Goal: Task Accomplishment & Management: Manage account settings

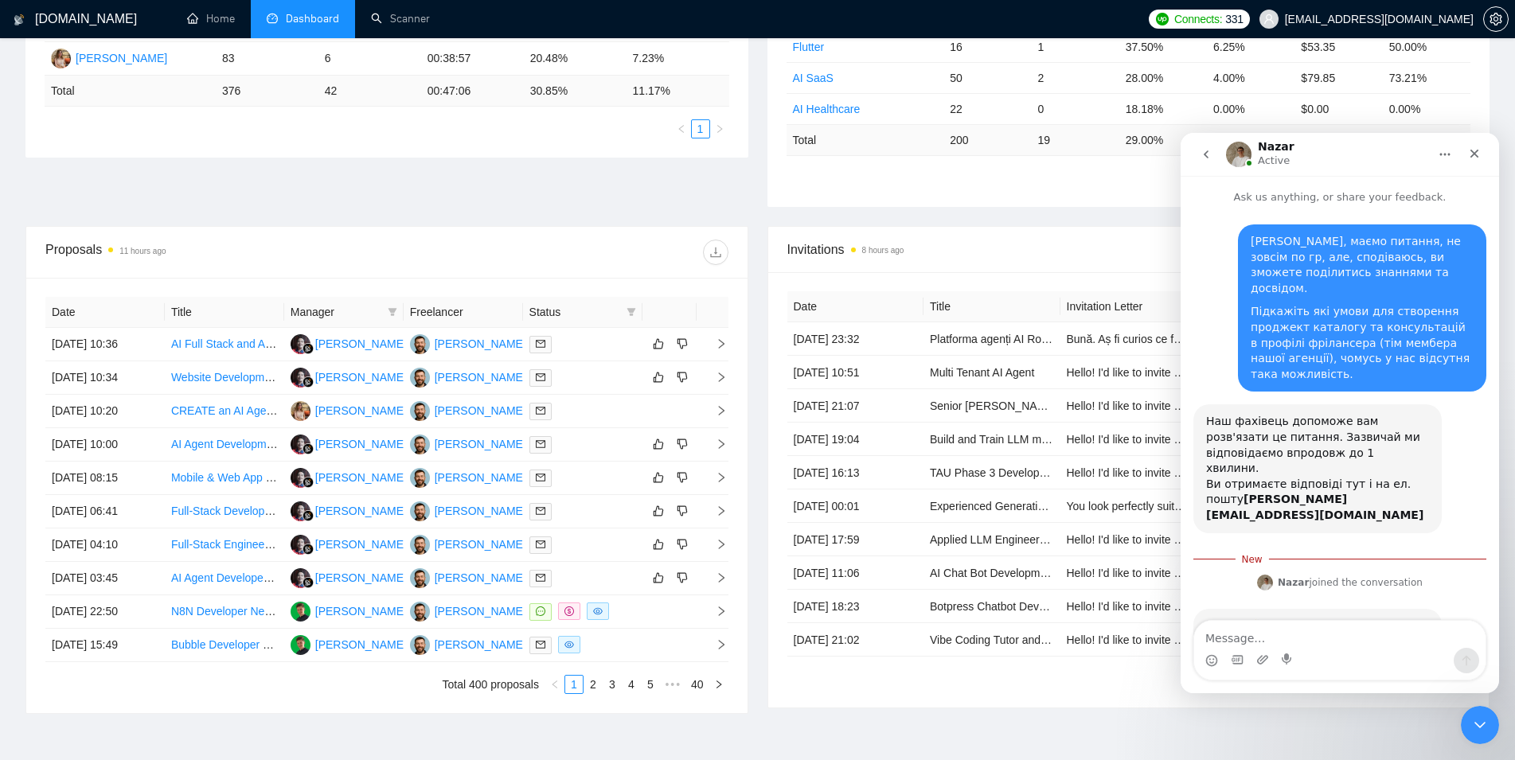
scroll to position [2, 0]
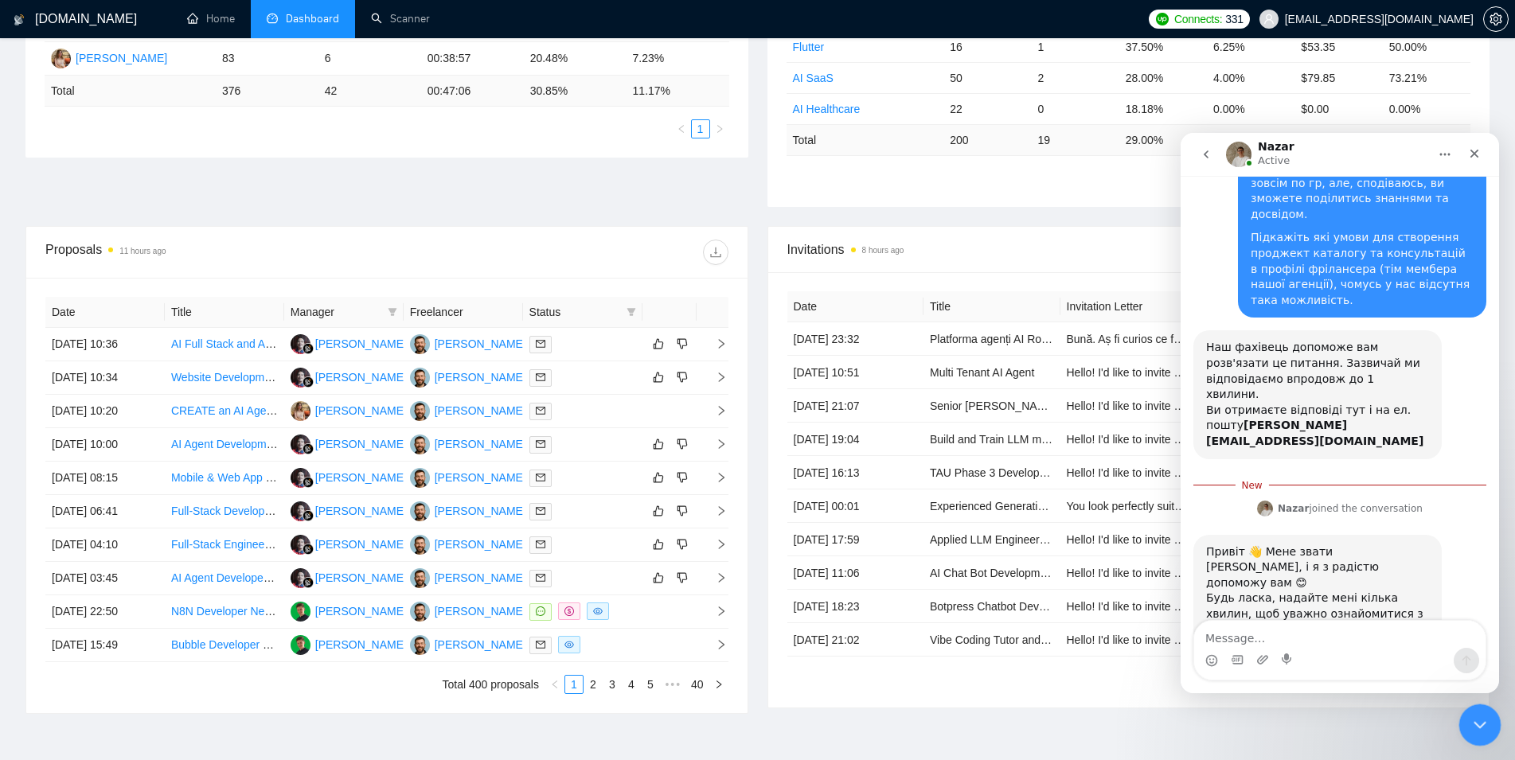
click at [1475, 727] on icon "Close Intercom Messenger" at bounding box center [1477, 722] width 19 height 19
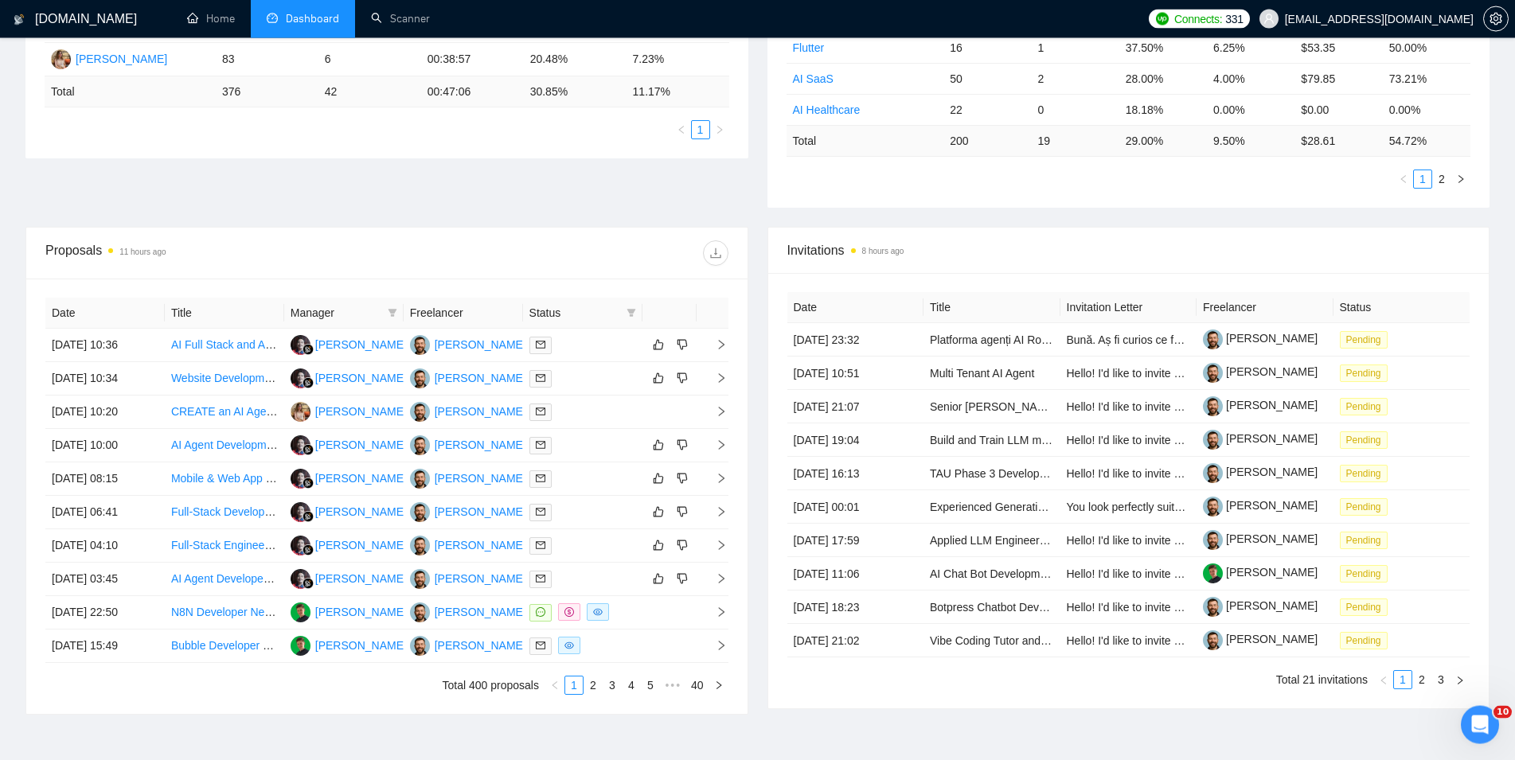
scroll to position [0, 0]
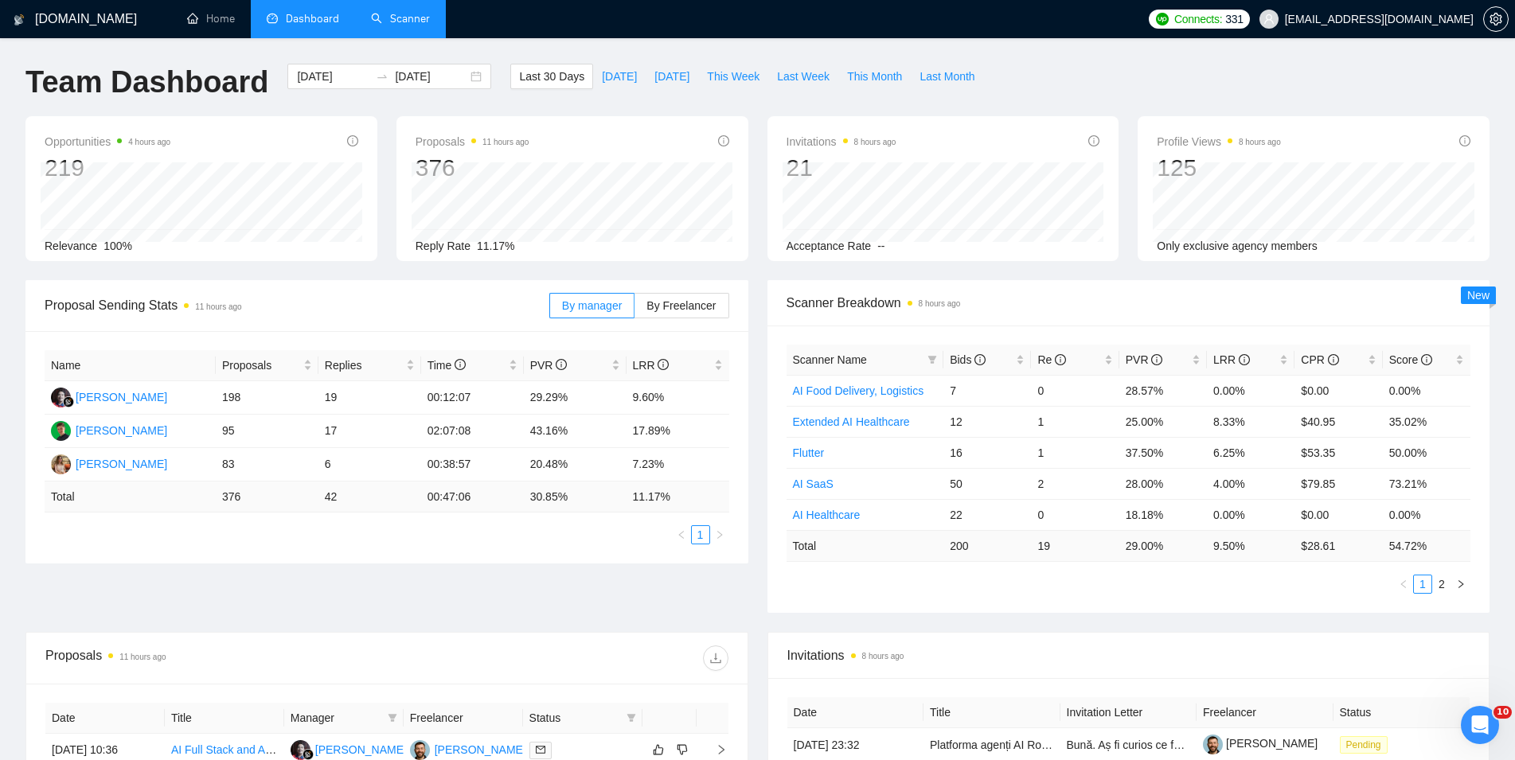
click at [371, 17] on link "Scanner" at bounding box center [400, 19] width 59 height 14
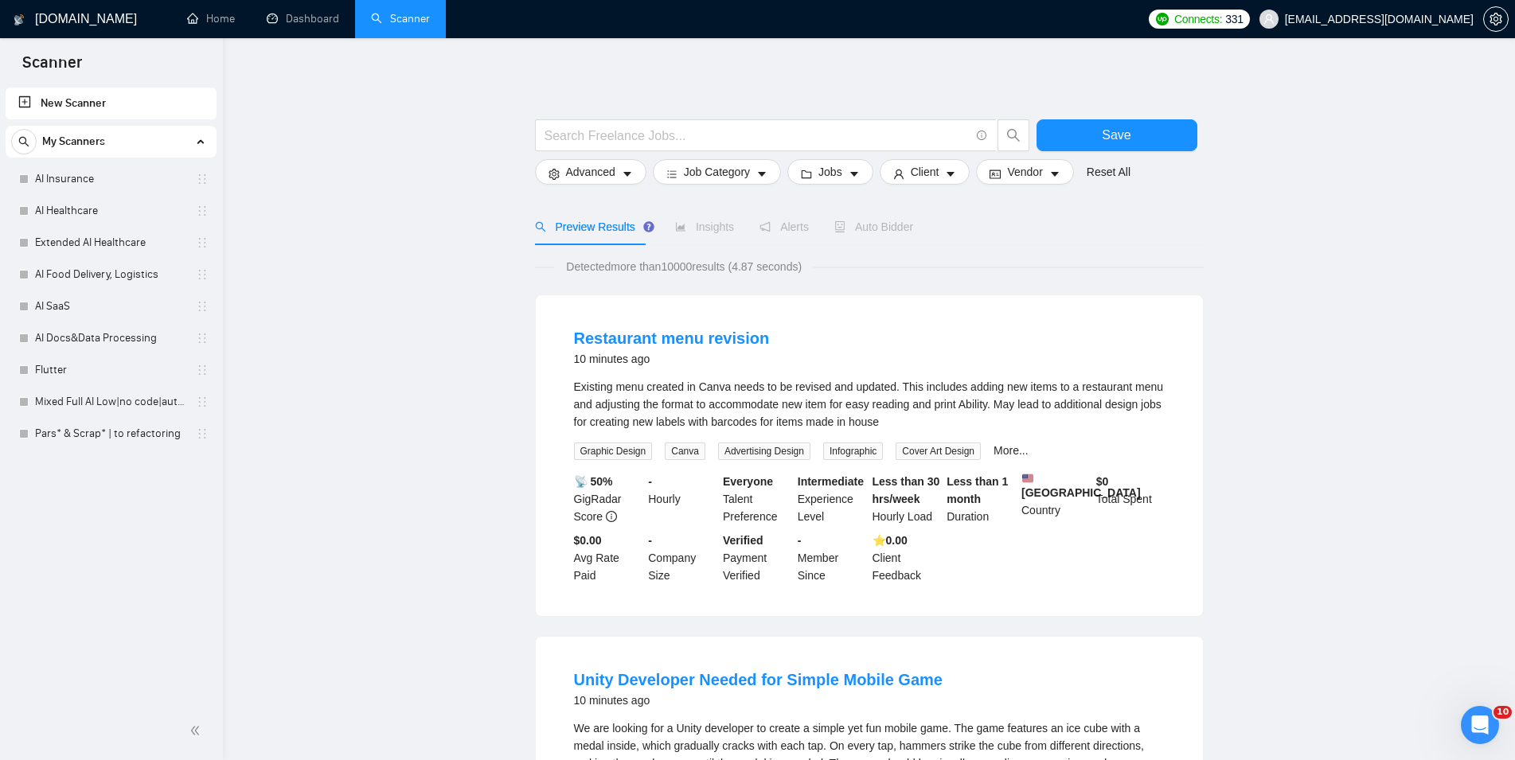
click at [54, 161] on div "My Scanners AI Insurance AI Healthcare Extended AI Healthcare AI Food Delivery,…" at bounding box center [111, 288] width 211 height 324
click at [59, 168] on link "AI Insurance" at bounding box center [110, 179] width 151 height 32
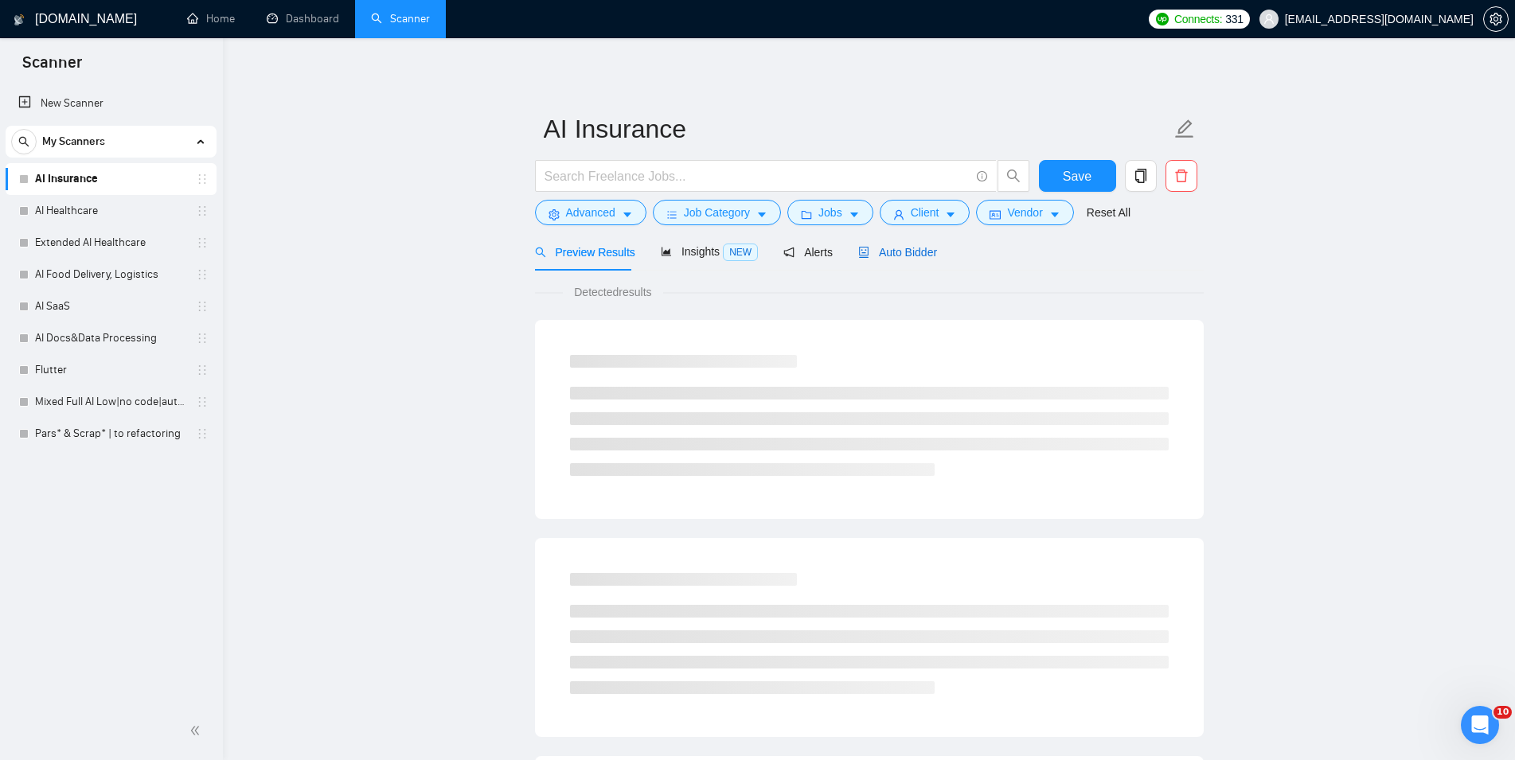
click at [888, 247] on span "Auto Bidder" at bounding box center [897, 252] width 79 height 13
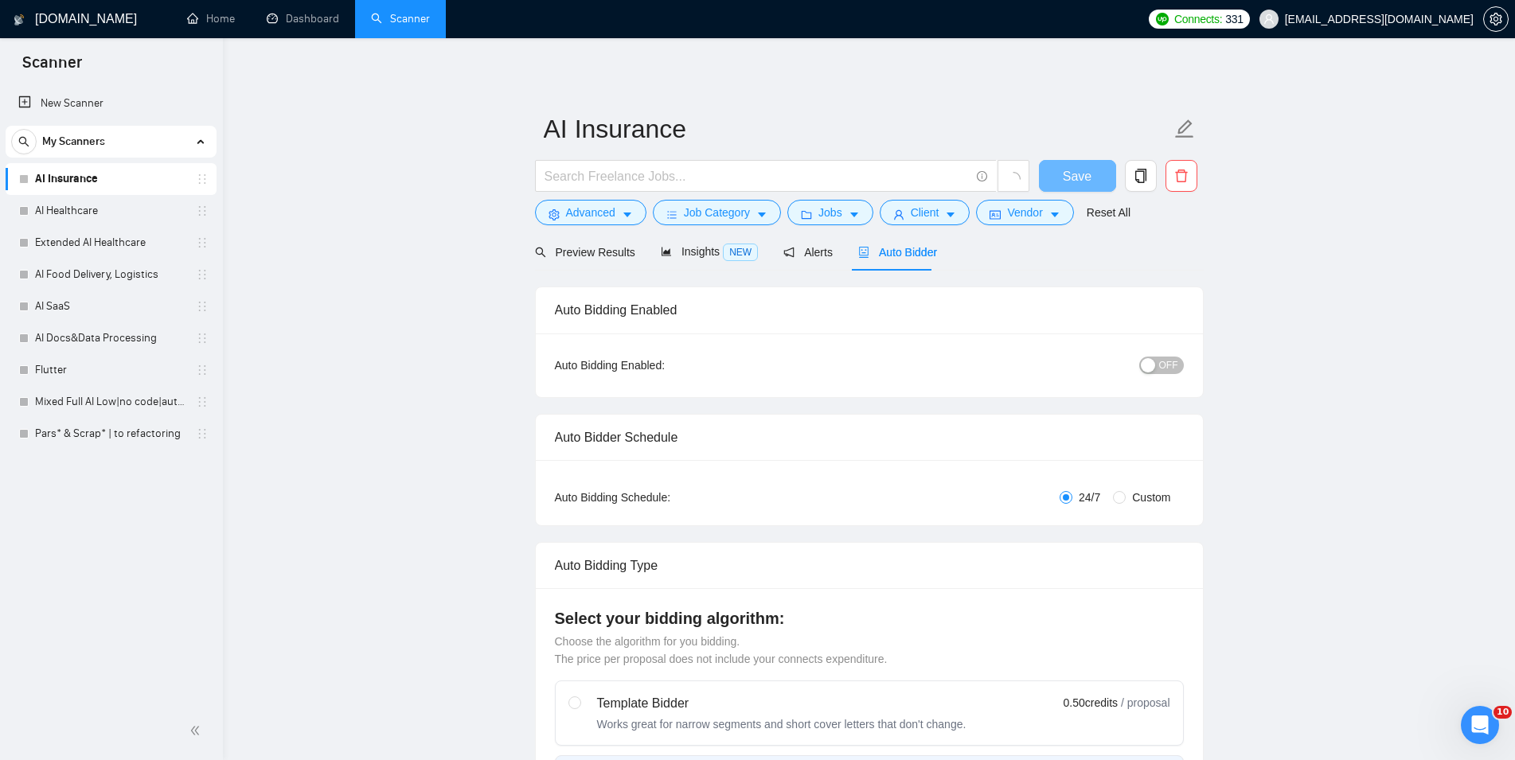
click at [1174, 367] on span "OFF" at bounding box center [1168, 366] width 19 height 18
click at [1075, 174] on span "Save" at bounding box center [1077, 176] width 29 height 20
click at [41, 205] on link "AI Healthcare" at bounding box center [110, 211] width 151 height 32
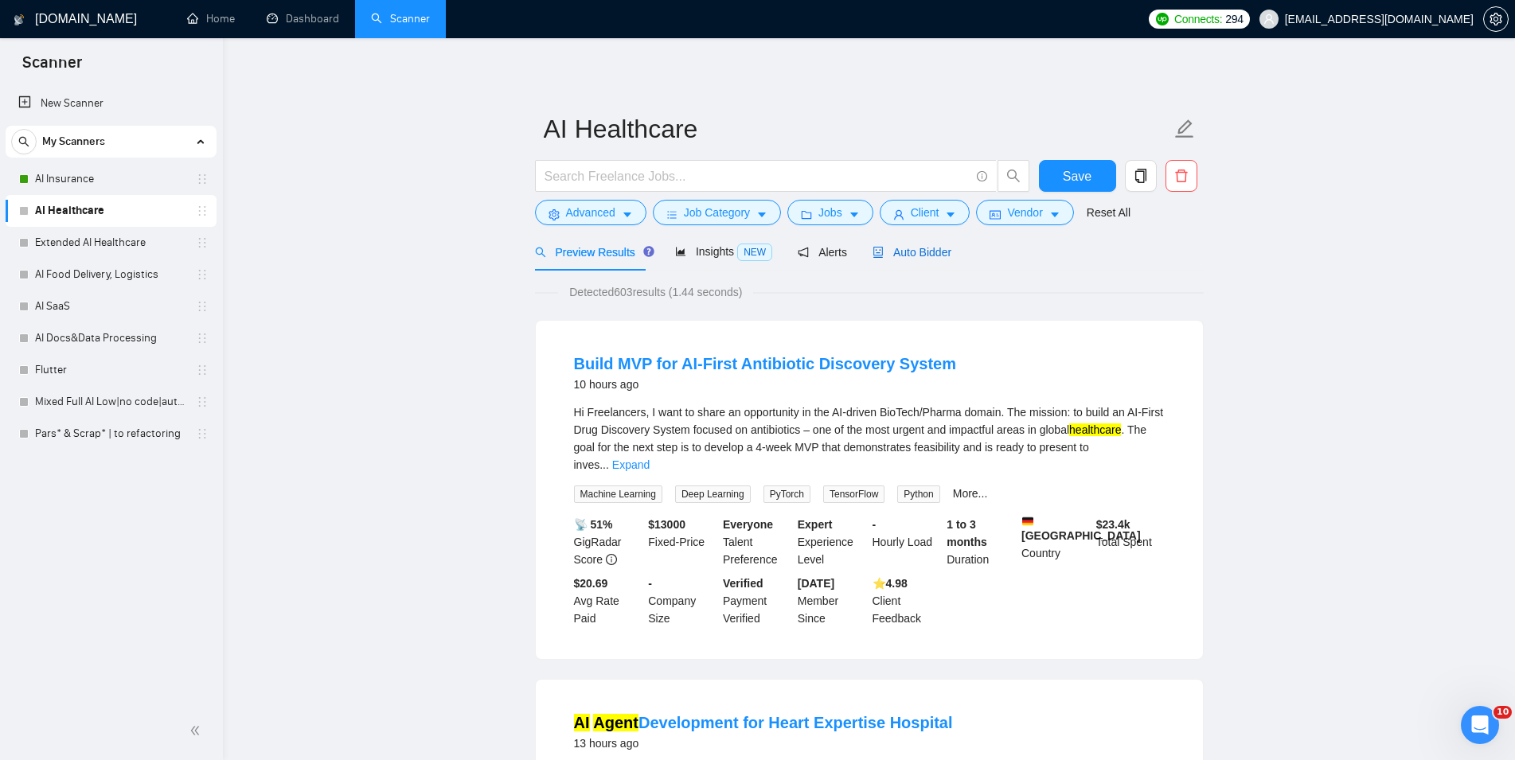
click at [914, 260] on div "Auto Bidder" at bounding box center [912, 253] width 79 height 18
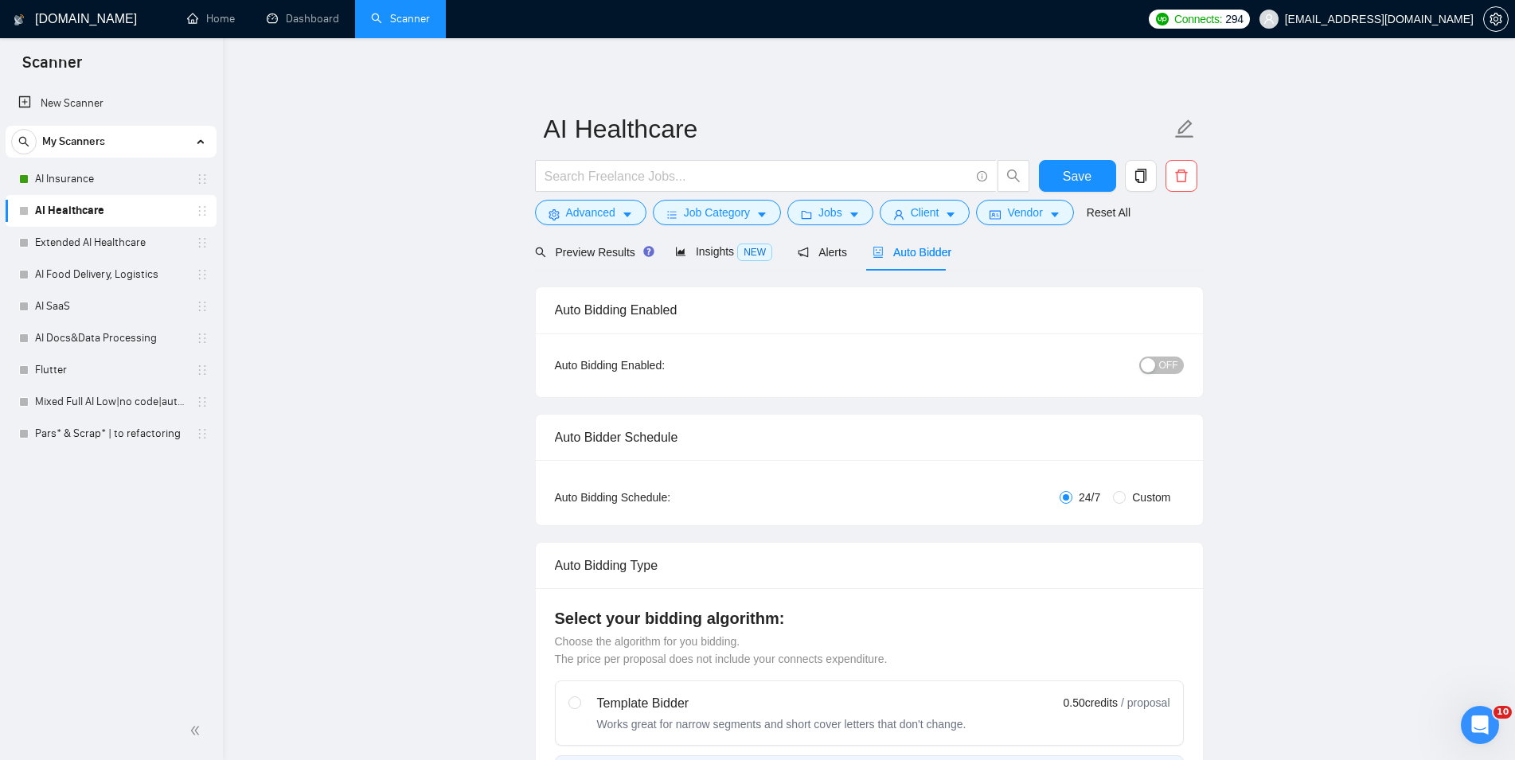
click at [1155, 362] on div "button" at bounding box center [1148, 365] width 14 height 14
checkbox input "true"
click at [1086, 179] on span "Save" at bounding box center [1077, 176] width 29 height 20
checkbox input "true"
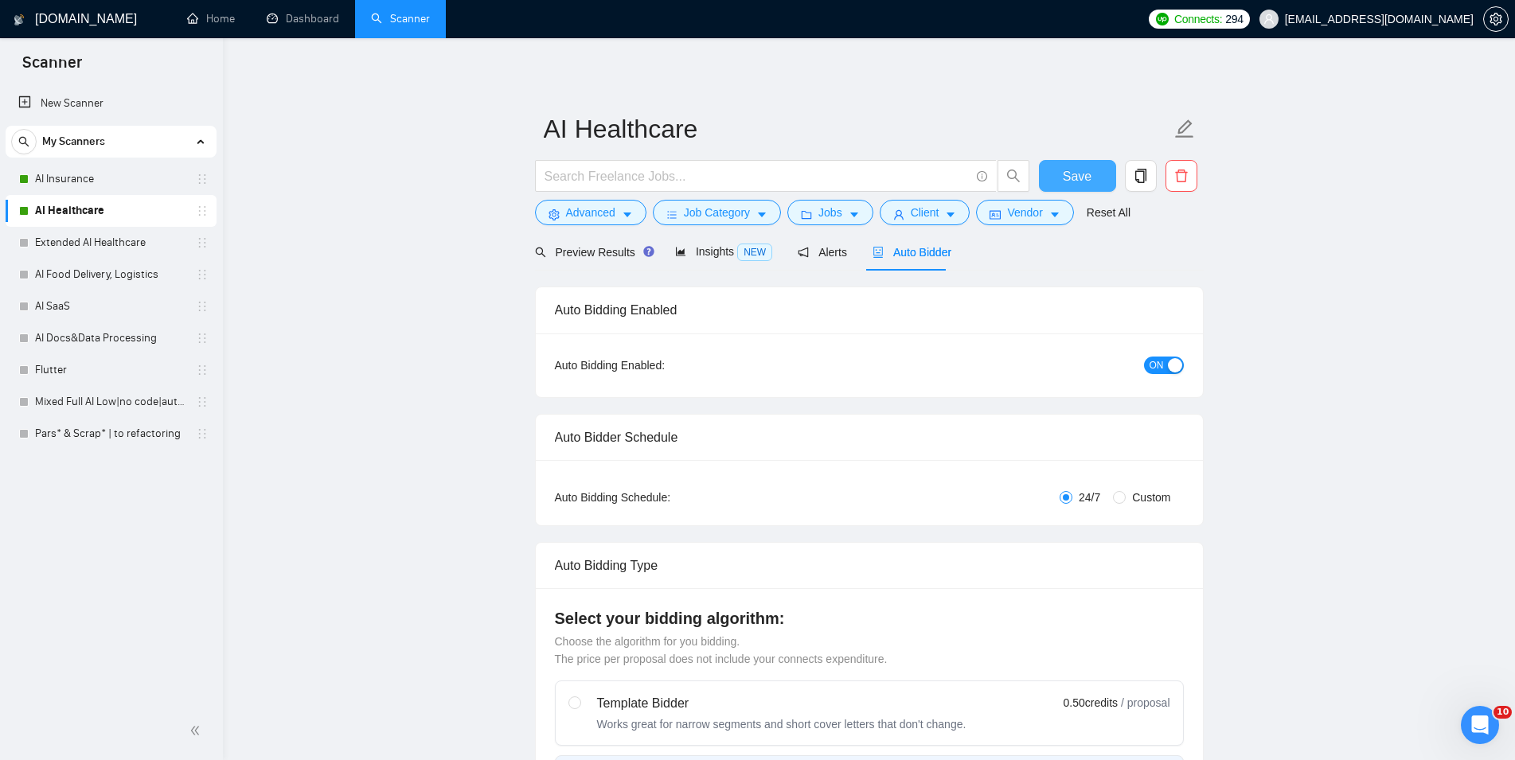
checkbox input "true"
click at [127, 249] on link "Extended AI Healthcare" at bounding box center [110, 243] width 151 height 32
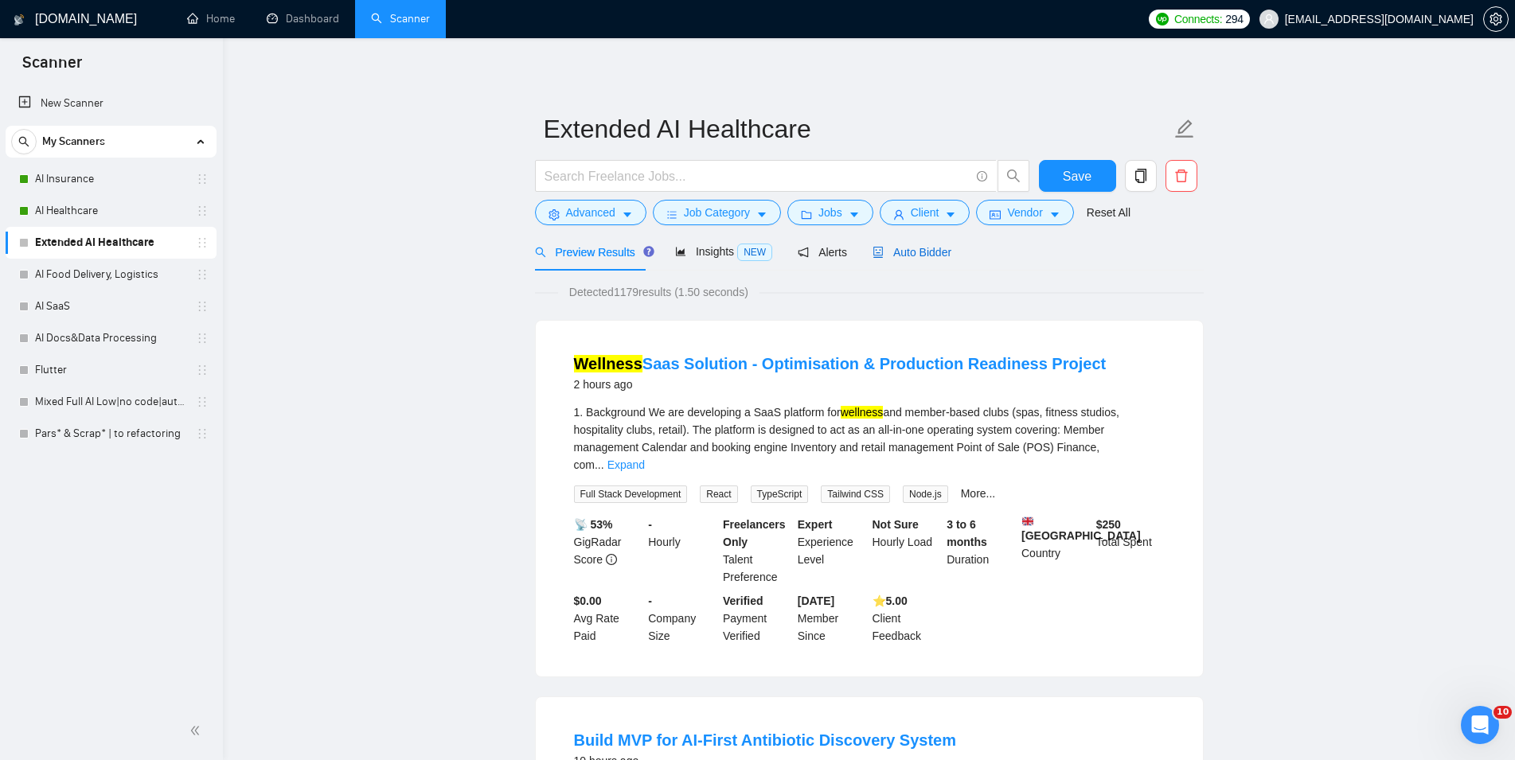
click at [899, 256] on span "Auto Bidder" at bounding box center [912, 252] width 79 height 13
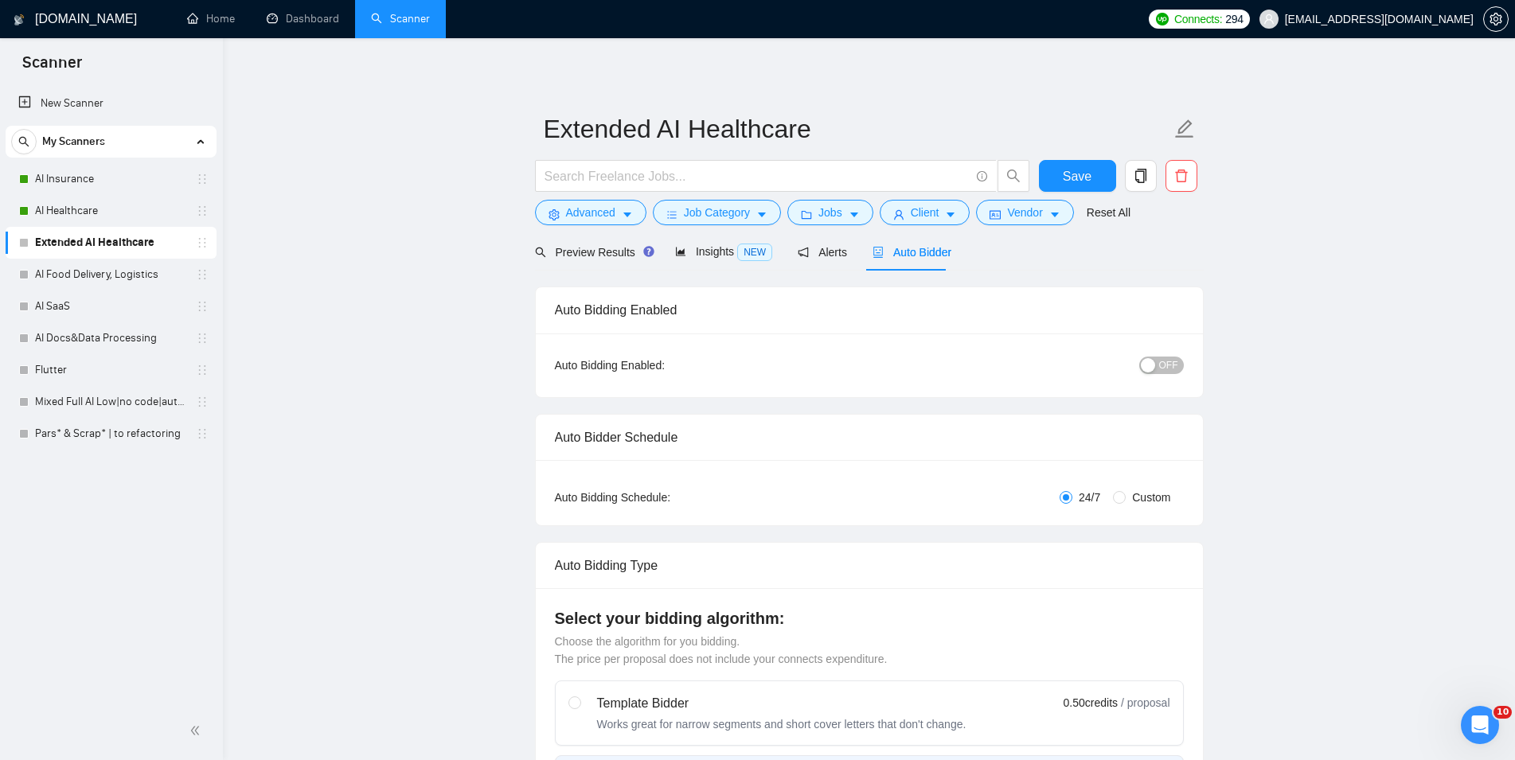
click at [1175, 360] on span "OFF" at bounding box center [1168, 366] width 19 height 18
checkbox input "true"
click at [1097, 185] on button "Save" at bounding box center [1077, 176] width 77 height 32
click at [114, 278] on link "AI Food Delivery, Logistics" at bounding box center [110, 275] width 151 height 32
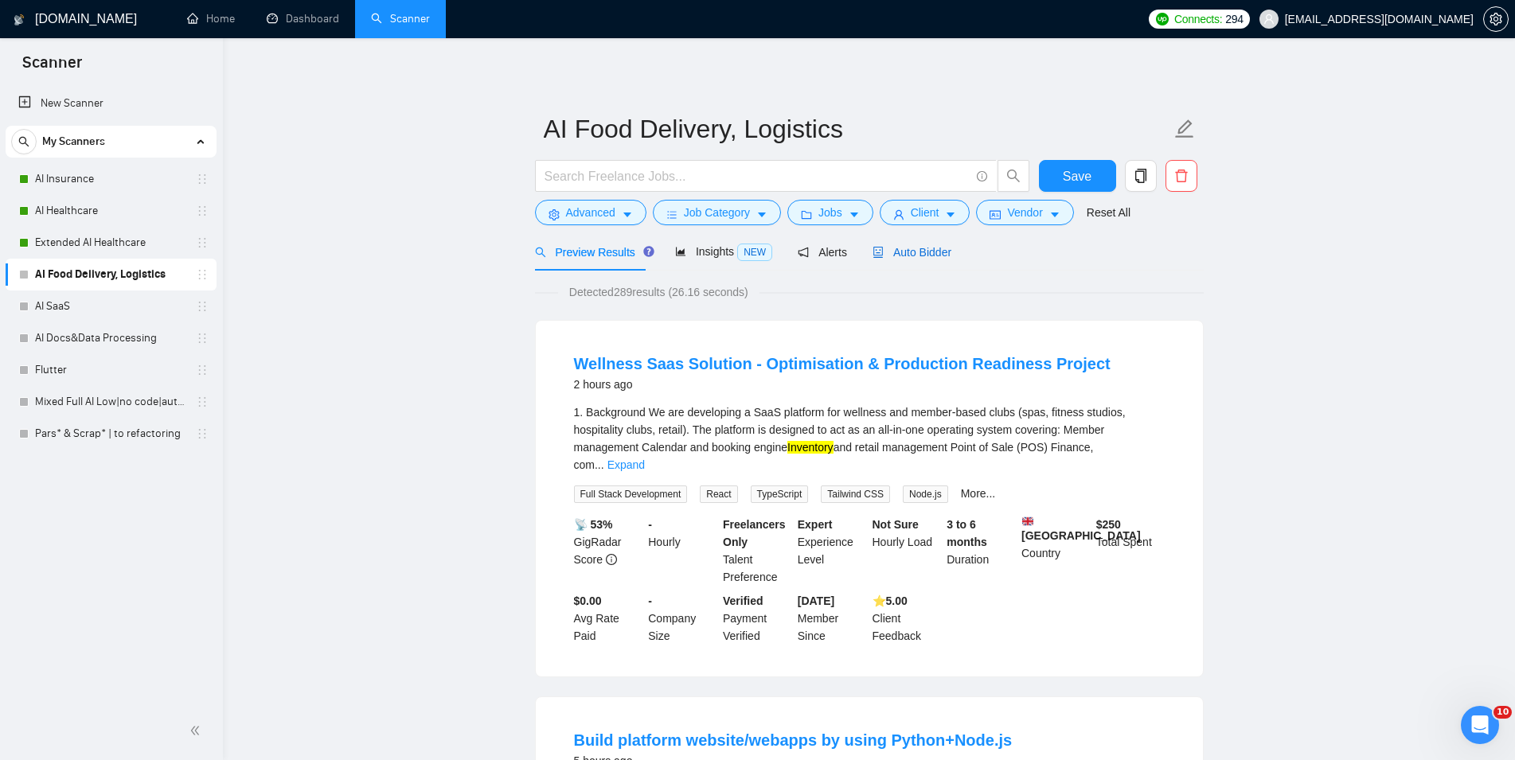
click at [899, 258] on span "Auto Bidder" at bounding box center [912, 252] width 79 height 13
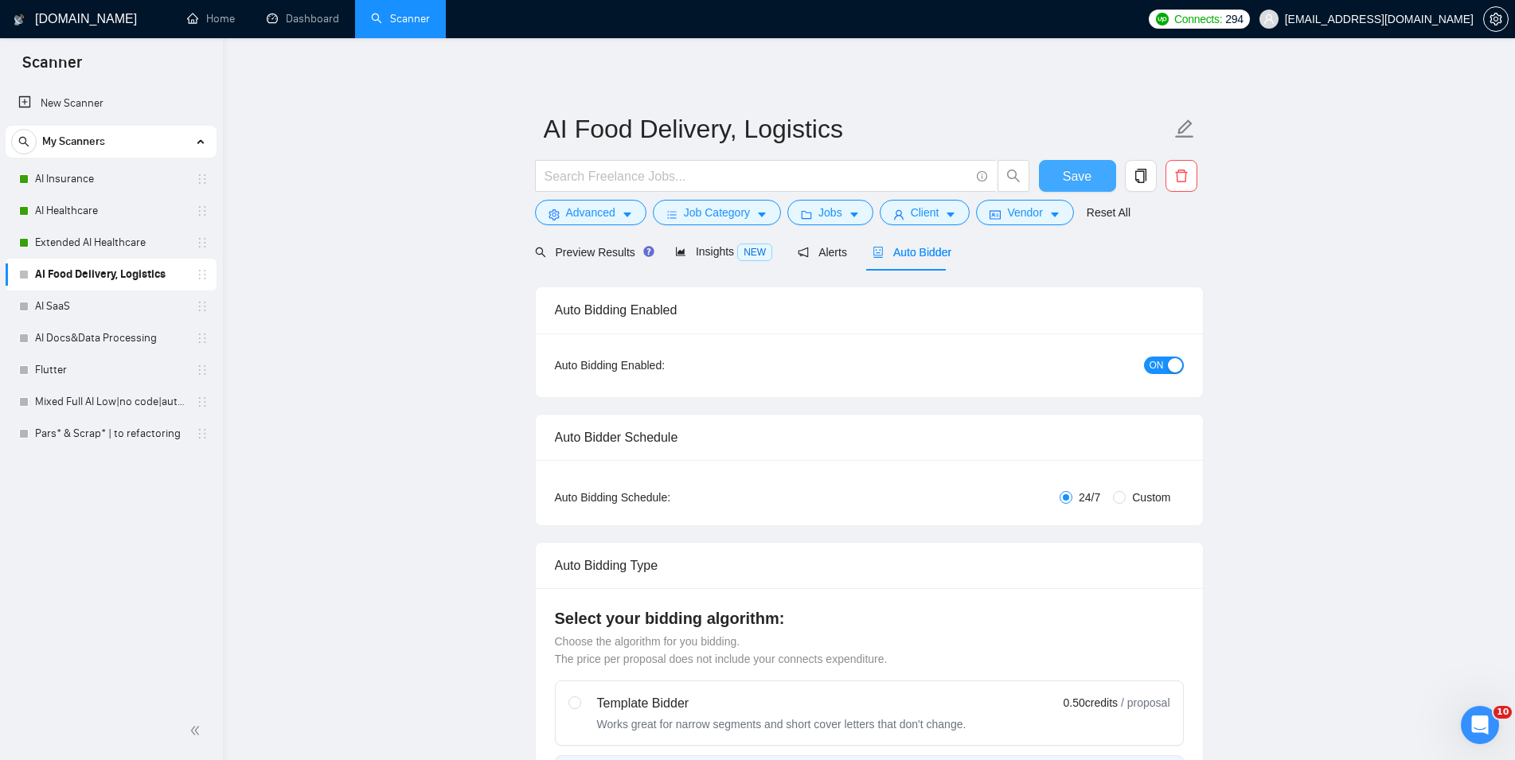
click at [1079, 181] on span "Save" at bounding box center [1077, 176] width 29 height 20
click at [85, 303] on link "AI SaaS" at bounding box center [110, 307] width 151 height 32
click at [914, 246] on span "Auto Bidder" at bounding box center [912, 252] width 79 height 13
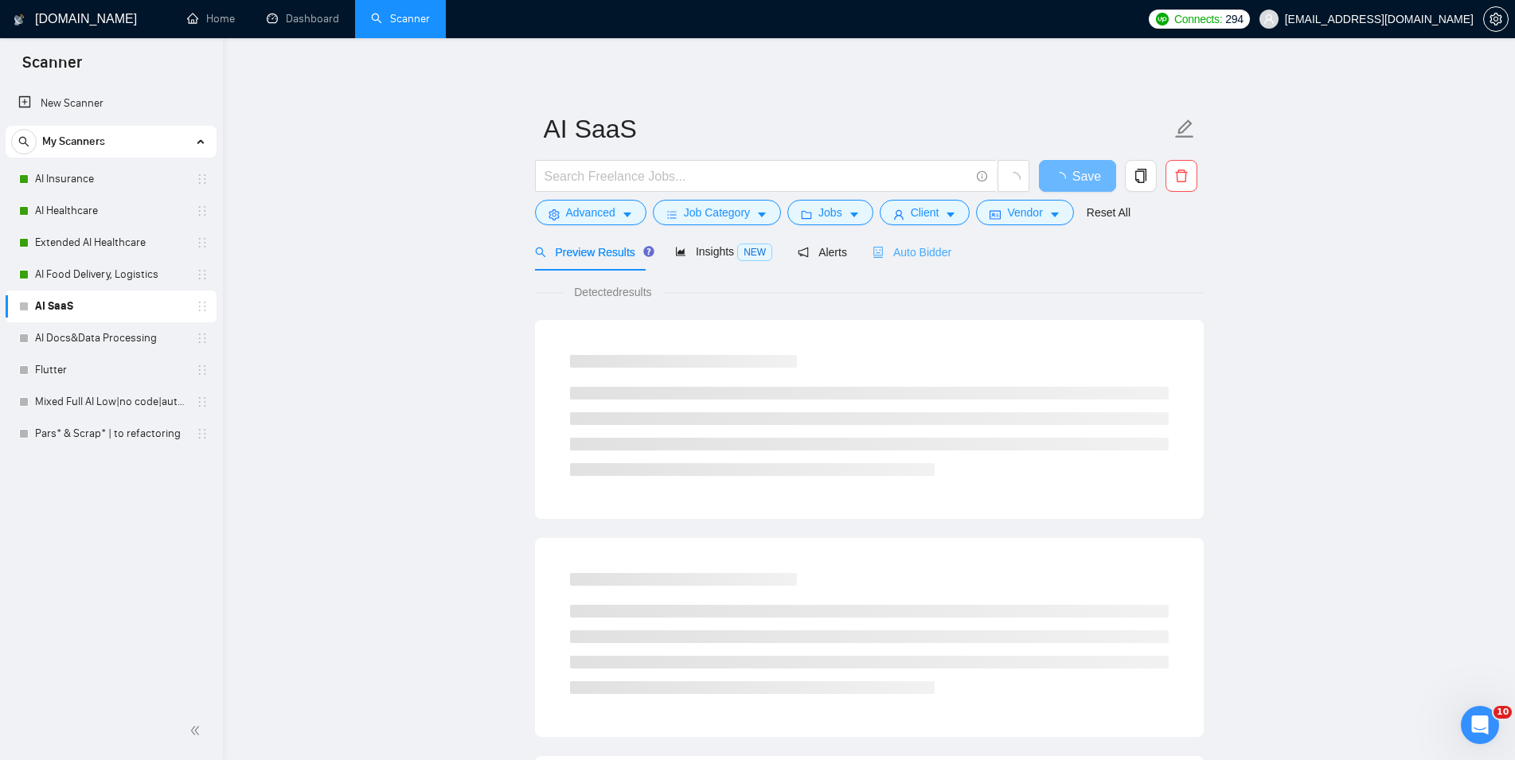
click at [932, 240] on div "Auto Bidder" at bounding box center [912, 251] width 79 height 37
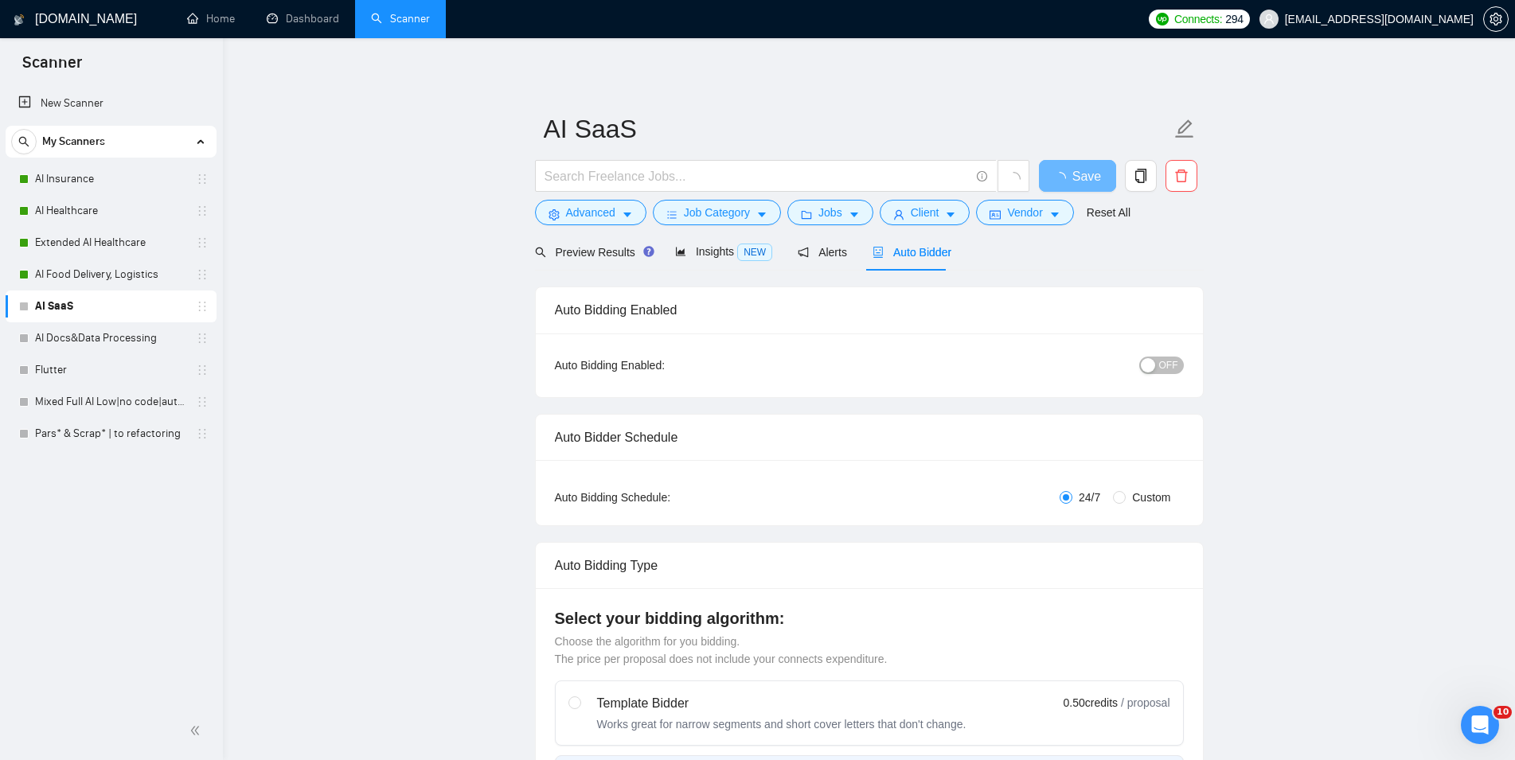
click at [1170, 364] on span "OFF" at bounding box center [1168, 366] width 19 height 18
click at [1084, 184] on span "Save" at bounding box center [1077, 176] width 29 height 20
click at [112, 342] on link "AI Docs&Data Processing" at bounding box center [110, 338] width 151 height 32
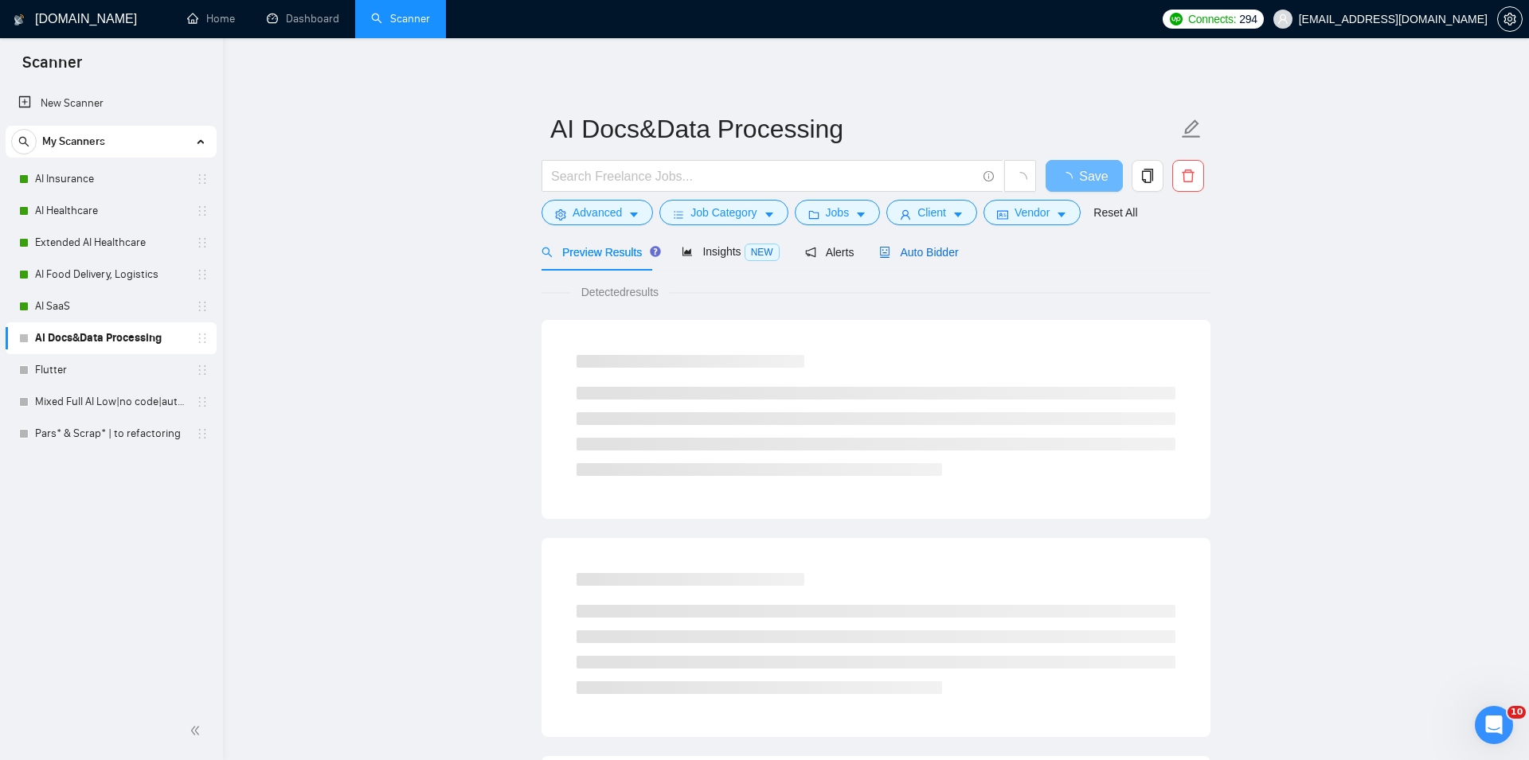
click at [886, 251] on span "Auto Bidder" at bounding box center [918, 252] width 79 height 13
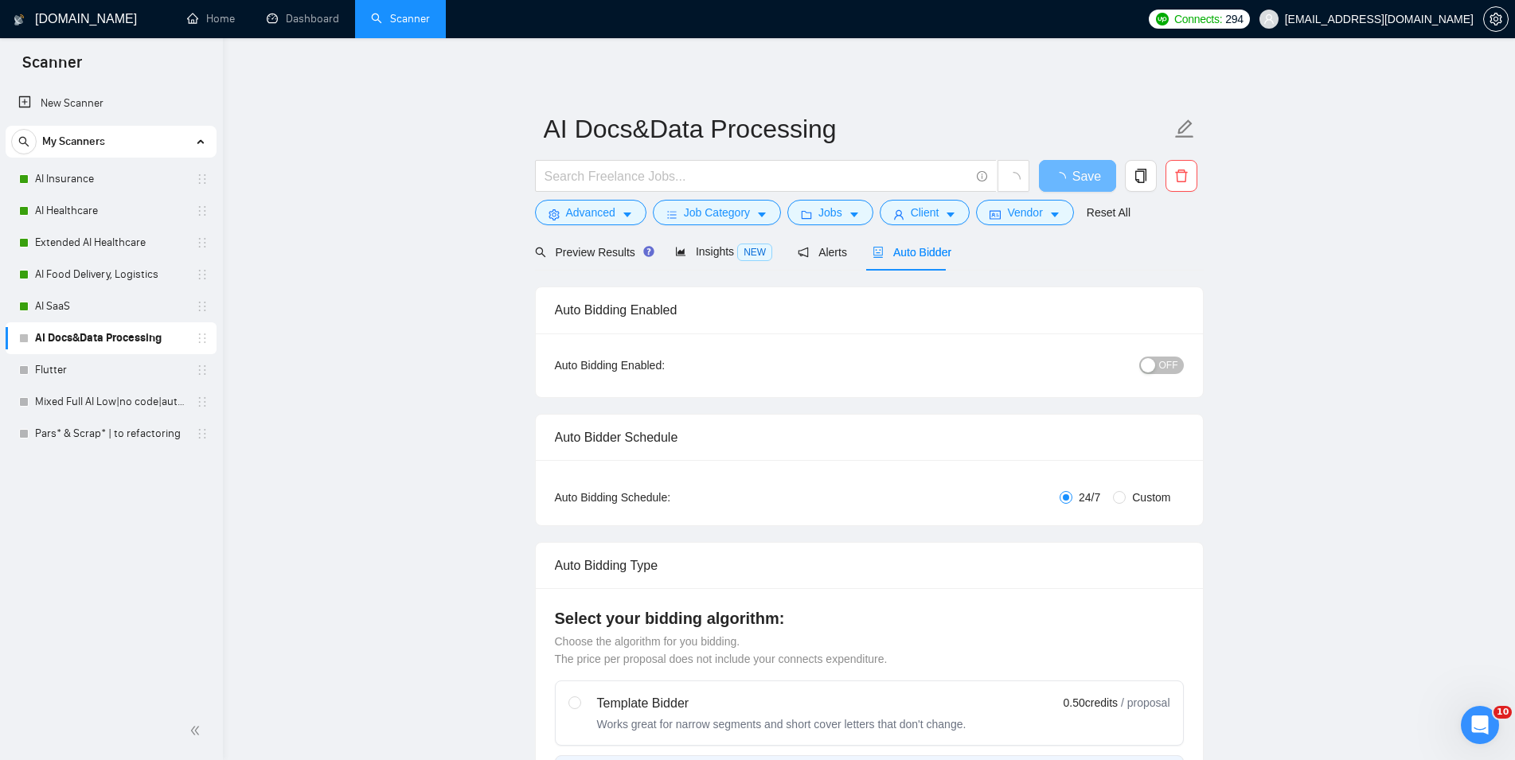
click at [1181, 368] on button "OFF" at bounding box center [1161, 366] width 45 height 18
click at [1096, 181] on button "Save" at bounding box center [1077, 176] width 77 height 32
click at [101, 381] on link "Flutter" at bounding box center [110, 370] width 151 height 32
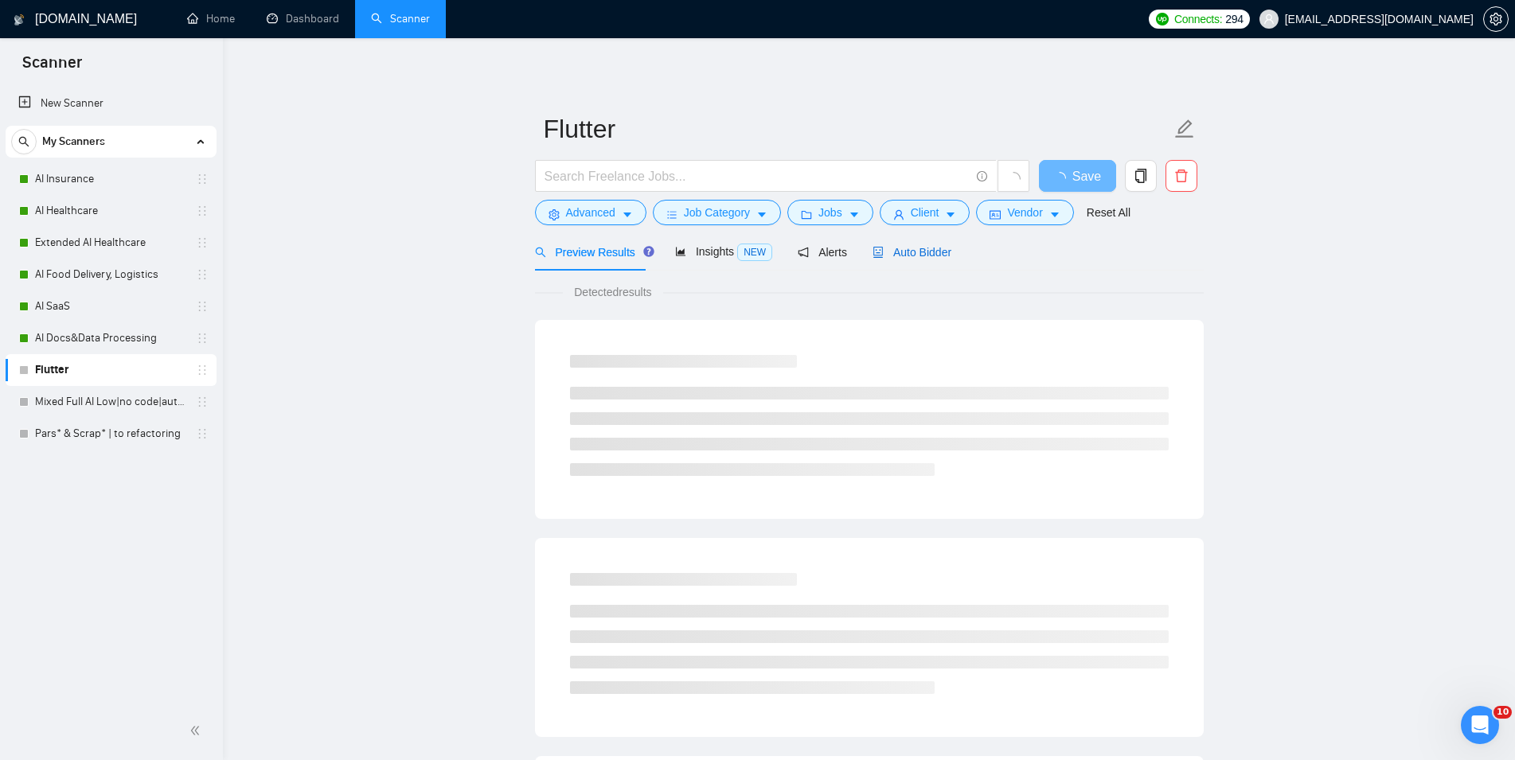
click at [895, 256] on span "Auto Bidder" at bounding box center [912, 252] width 79 height 13
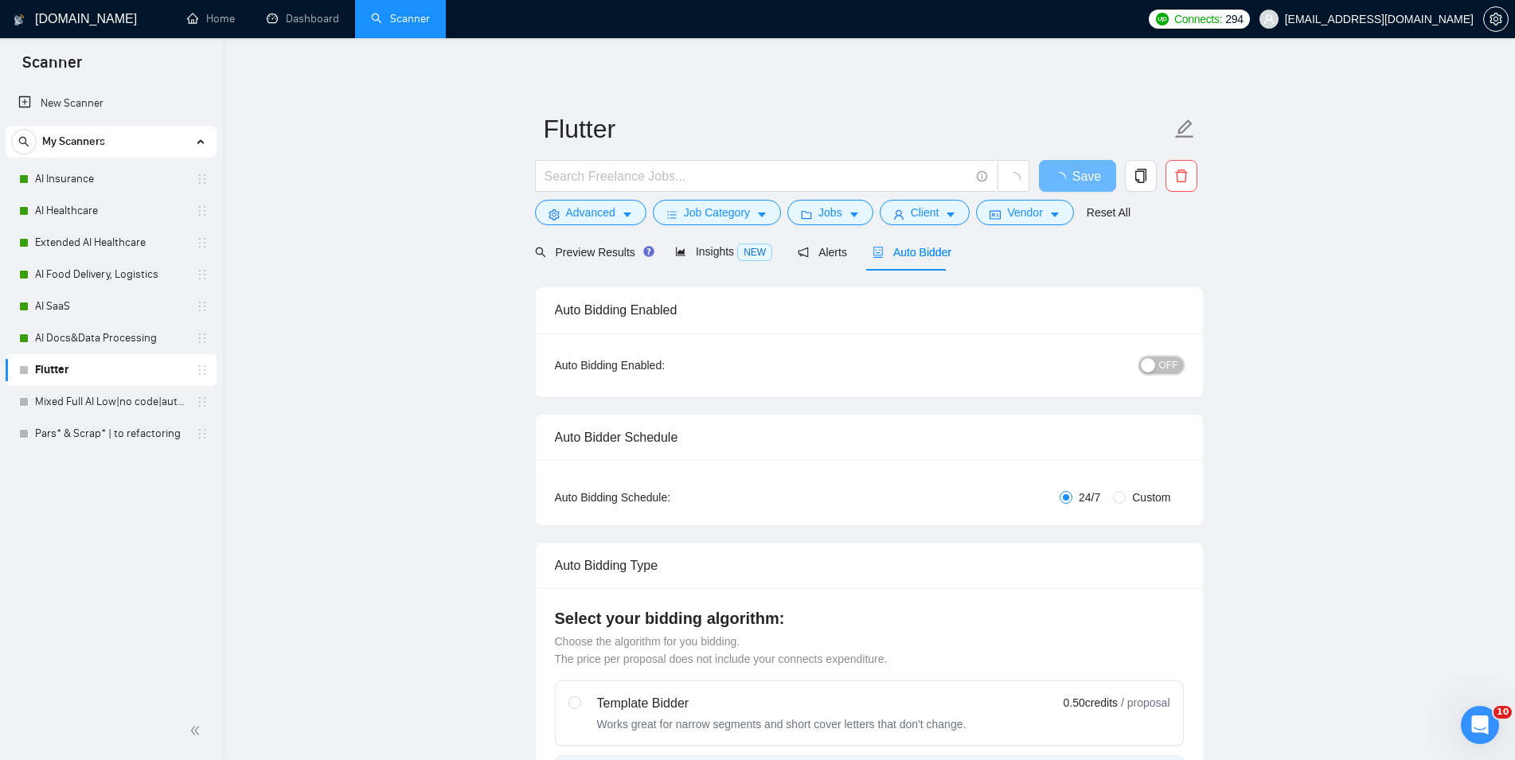
click at [1162, 362] on span "OFF" at bounding box center [1168, 366] width 19 height 18
click at [1066, 179] on span "Save" at bounding box center [1077, 176] width 29 height 20
click at [104, 400] on link "Mixed Full AI Low|no code|automations" at bounding box center [110, 402] width 151 height 32
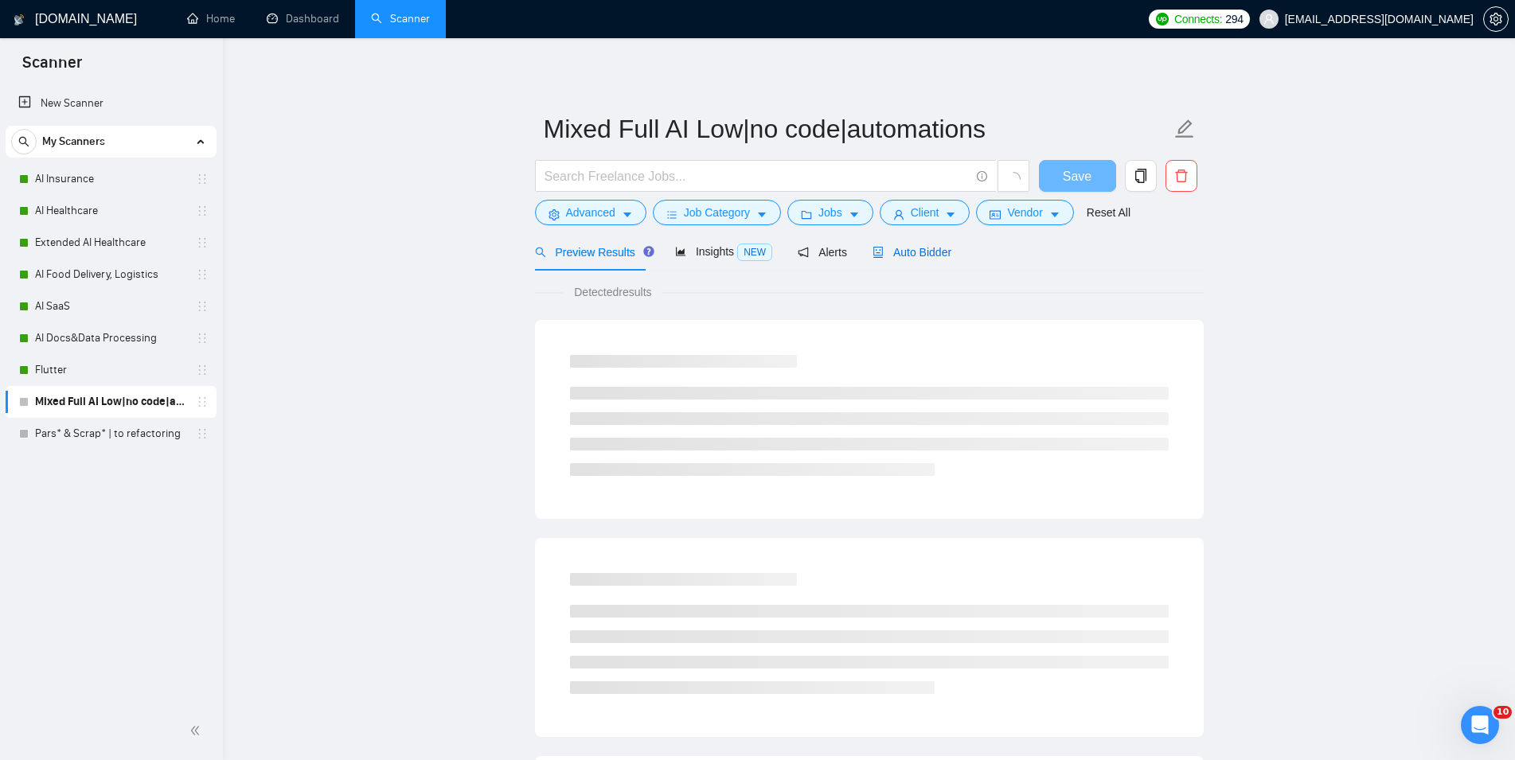
click at [900, 246] on span "Auto Bidder" at bounding box center [912, 252] width 79 height 13
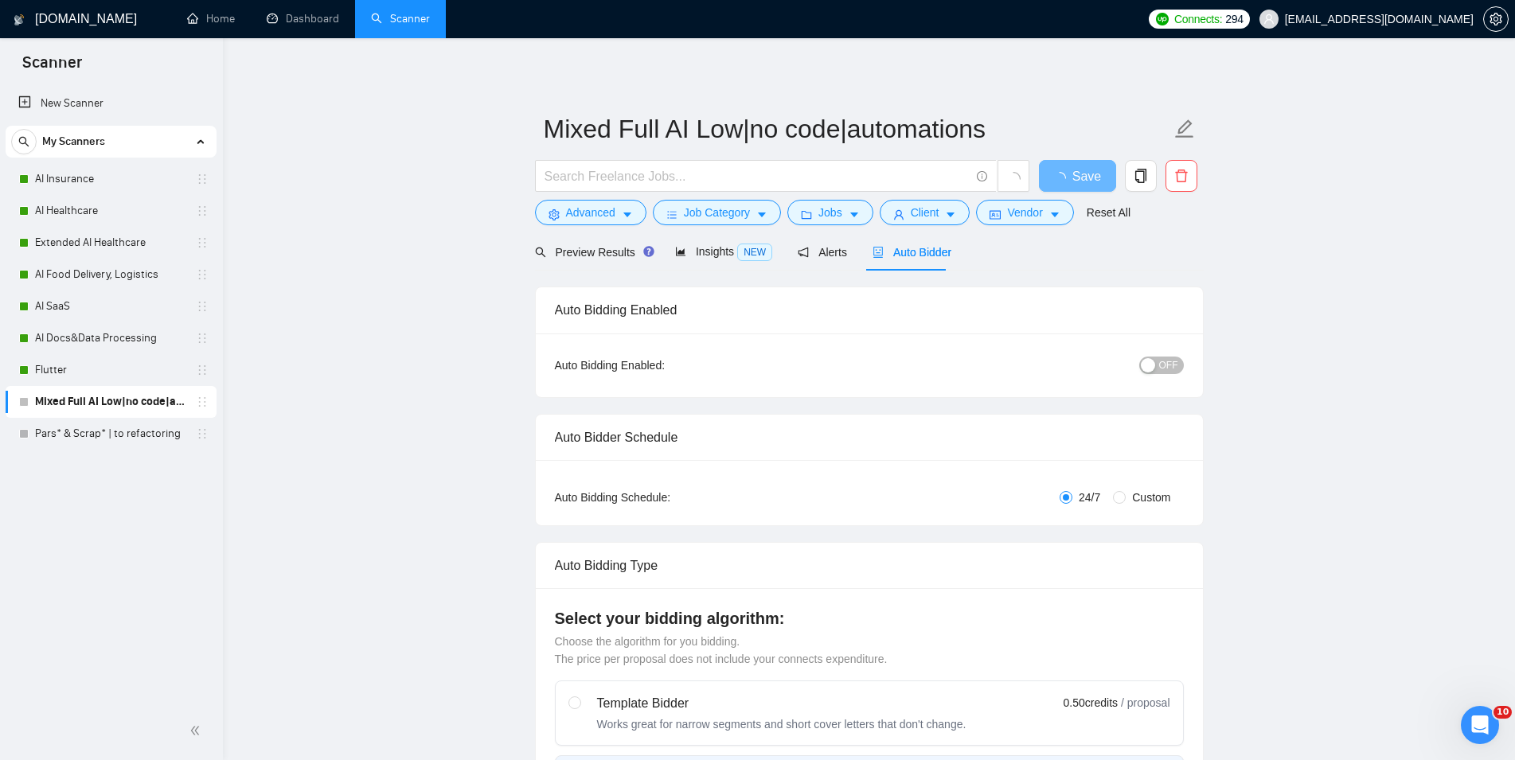
click at [1161, 369] on button "OFF" at bounding box center [1161, 366] width 45 height 18
checkbox input "true"
click at [1070, 173] on span "Save" at bounding box center [1077, 176] width 29 height 20
click at [115, 434] on link "Pars* & Scrap* | to refactoring" at bounding box center [110, 434] width 151 height 32
click at [907, 254] on span "Auto Bidder" at bounding box center [912, 252] width 79 height 13
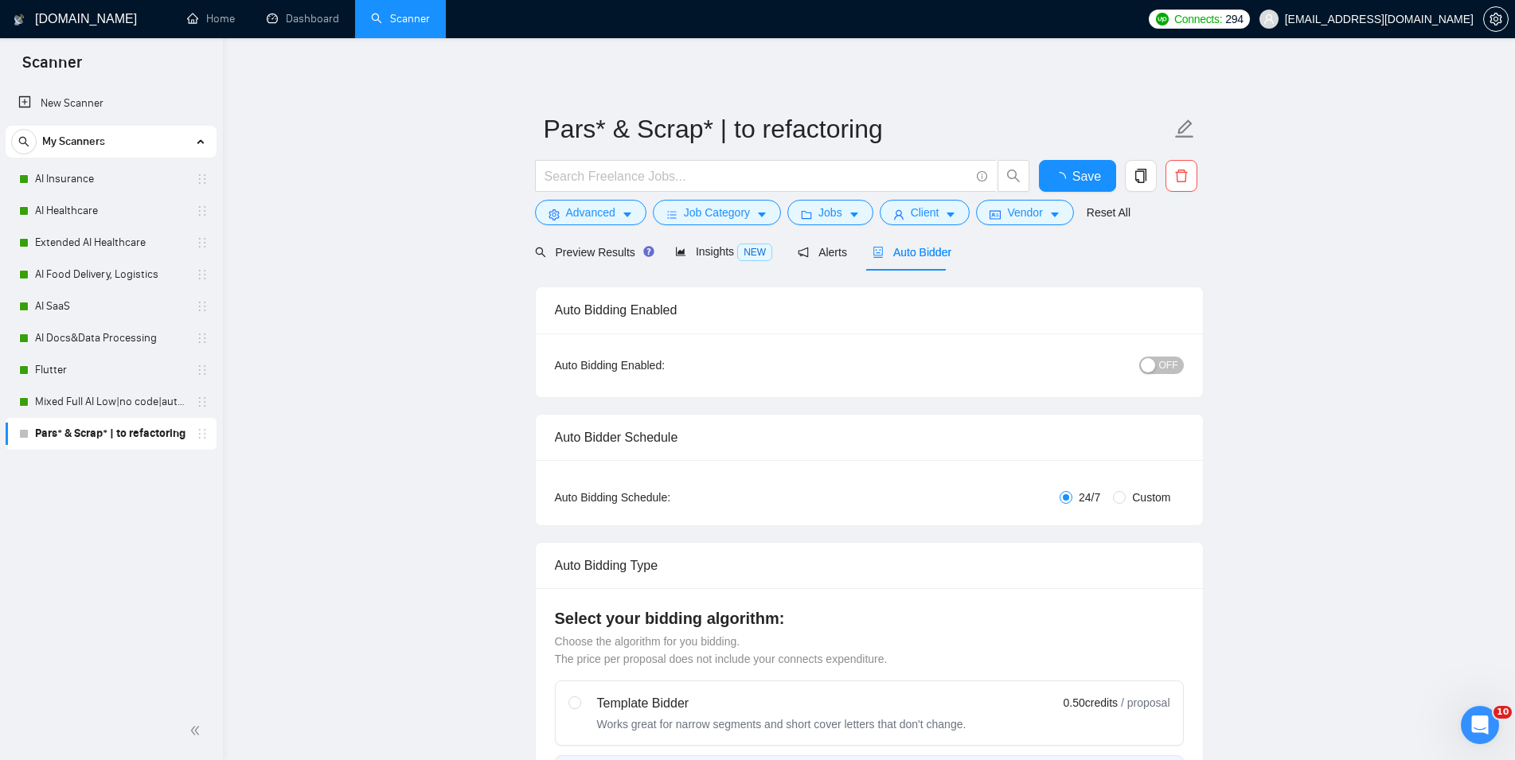
click at [1155, 362] on div "button" at bounding box center [1148, 365] width 14 height 14
click at [1064, 177] on button "Save" at bounding box center [1077, 176] width 77 height 32
click at [302, 25] on link "Dashboard" at bounding box center [303, 19] width 72 height 14
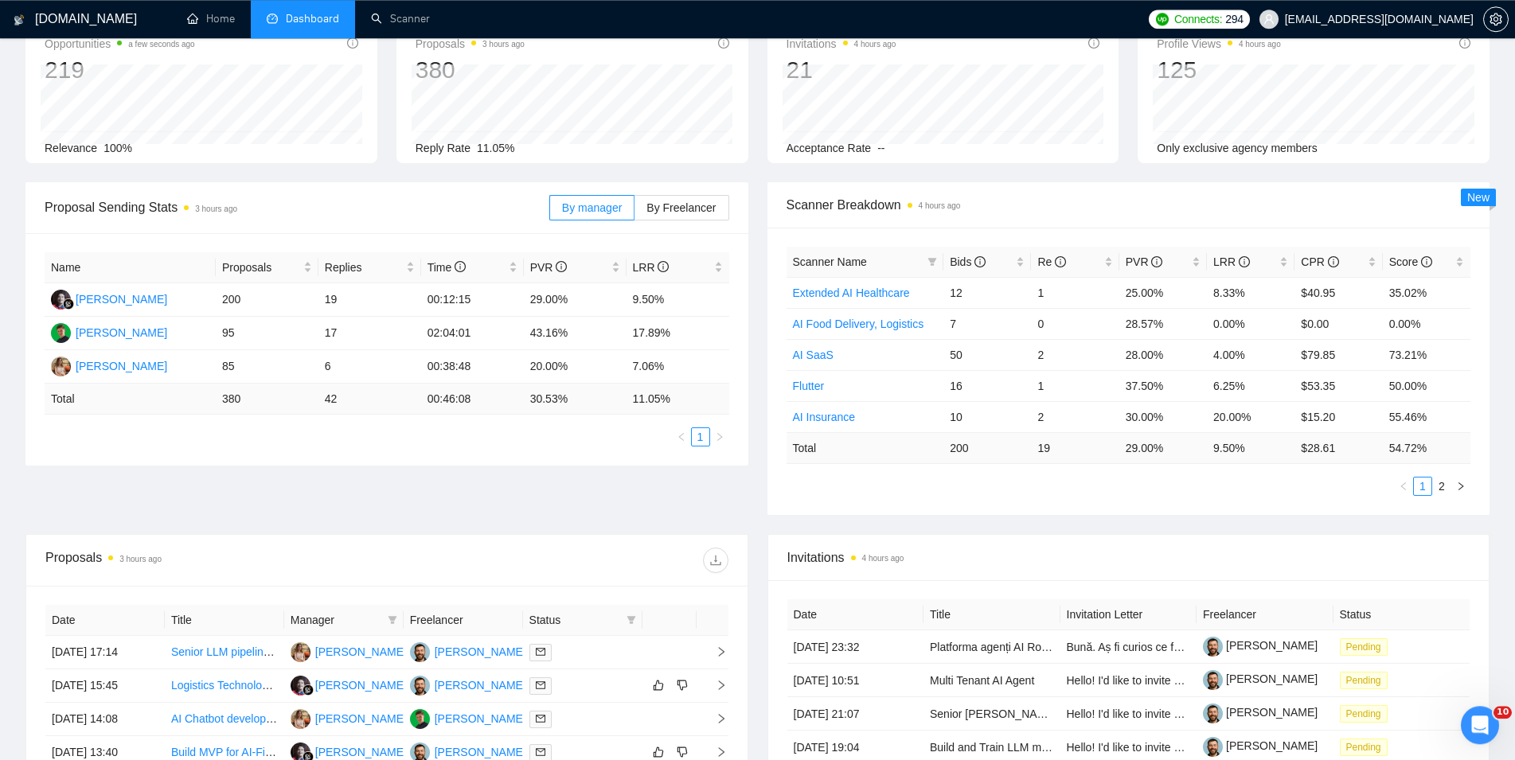
scroll to position [81, 0]
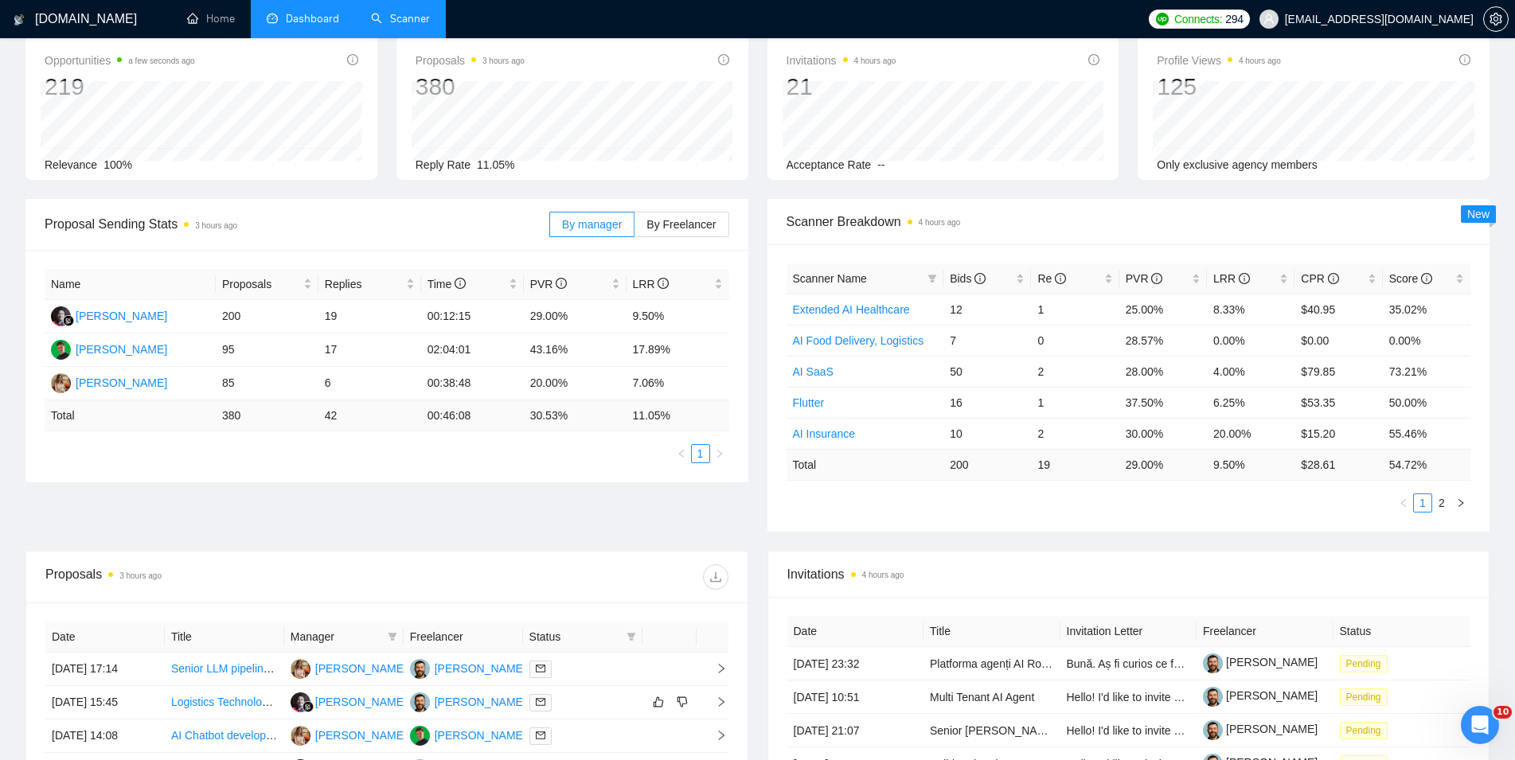
click at [396, 20] on link "Scanner" at bounding box center [400, 19] width 59 height 14
